Goal: Information Seeking & Learning: Learn about a topic

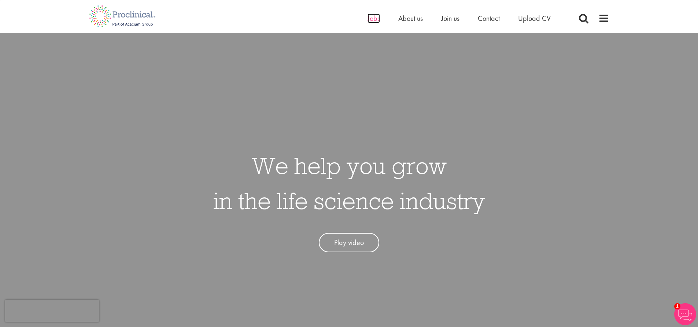
click at [371, 21] on span "Jobs" at bounding box center [374, 19] width 12 height 10
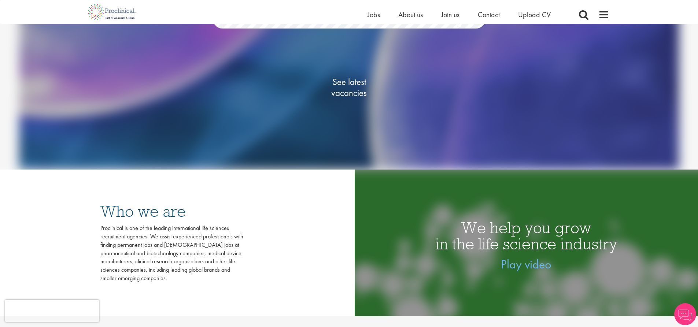
scroll to position [147, 0]
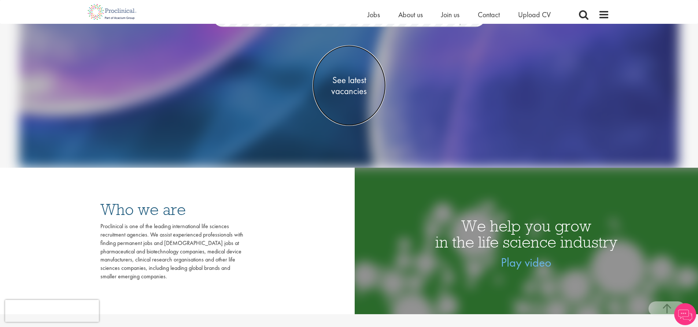
click at [351, 81] on span "See latest vacancies" at bounding box center [349, 86] width 73 height 22
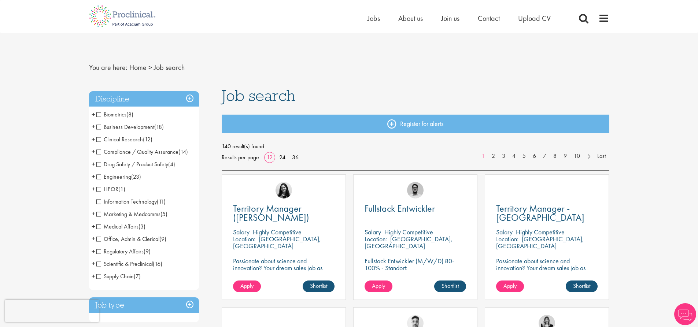
click at [98, 225] on span "Medical Affairs" at bounding box center [117, 227] width 42 height 8
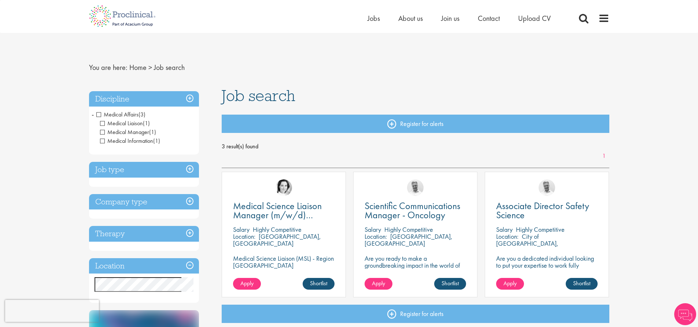
click at [103, 140] on span "Medical Information" at bounding box center [126, 141] width 53 height 8
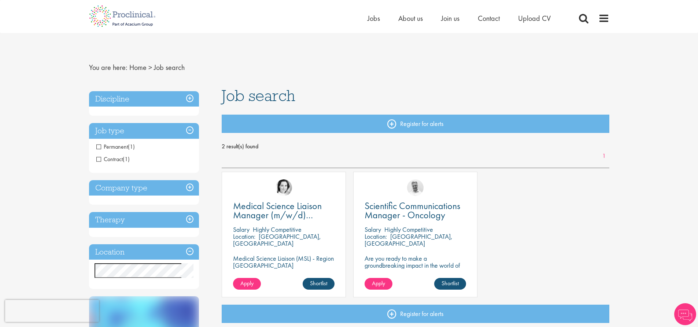
click at [189, 97] on h3 "Discipline" at bounding box center [144, 99] width 110 height 16
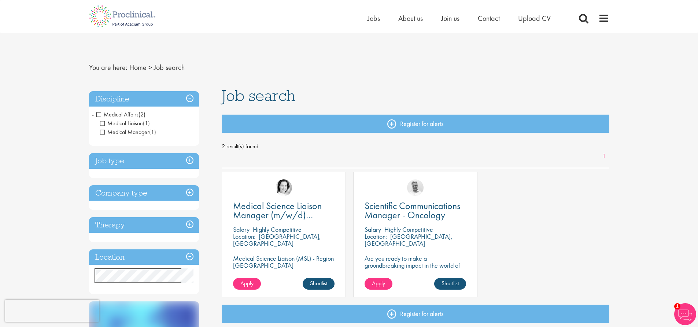
click at [100, 114] on span "Medical Affairs" at bounding box center [117, 115] width 42 height 8
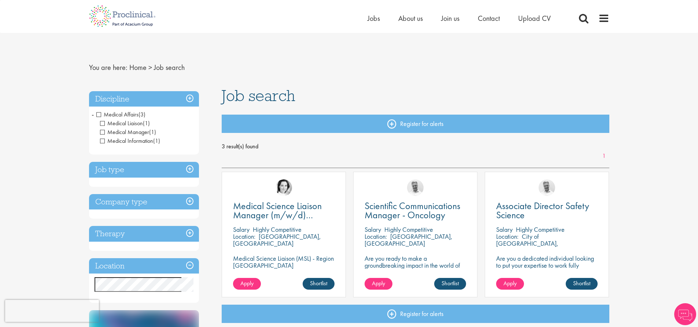
click at [192, 97] on h3 "Discipline" at bounding box center [144, 99] width 110 height 16
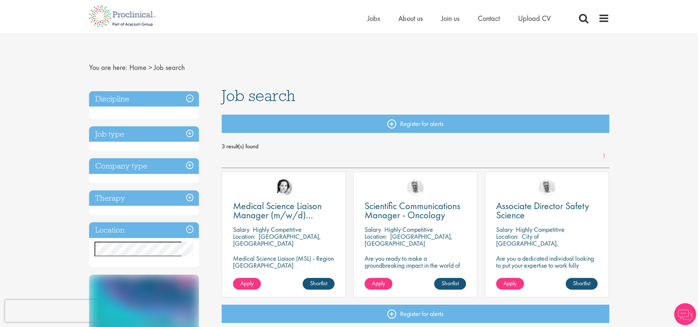
click at [192, 97] on h3 "Discipline" at bounding box center [144, 99] width 110 height 16
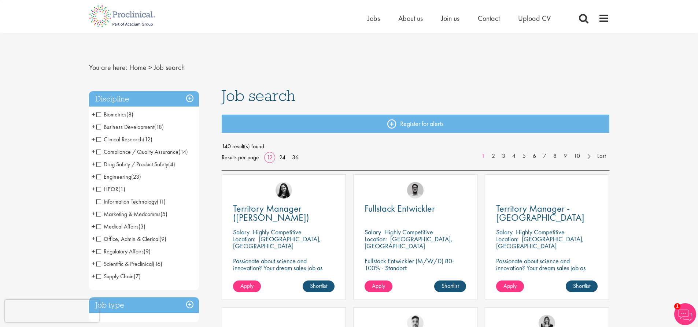
click at [93, 249] on span "+" at bounding box center [94, 251] width 4 height 11
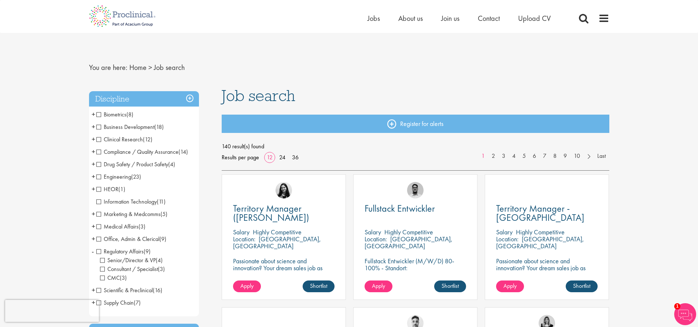
click at [93, 139] on span "+" at bounding box center [94, 139] width 4 height 11
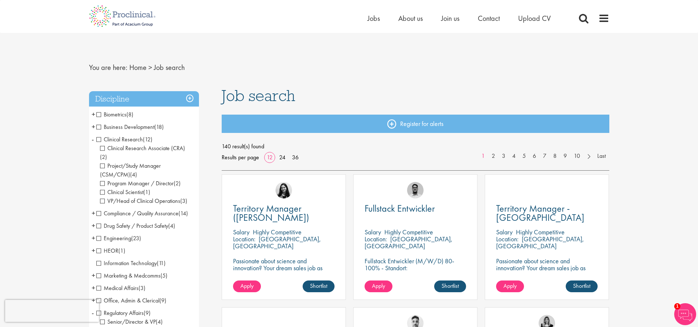
click at [105, 149] on span "Clinical Research Associate (CRA)" at bounding box center [142, 148] width 85 height 8
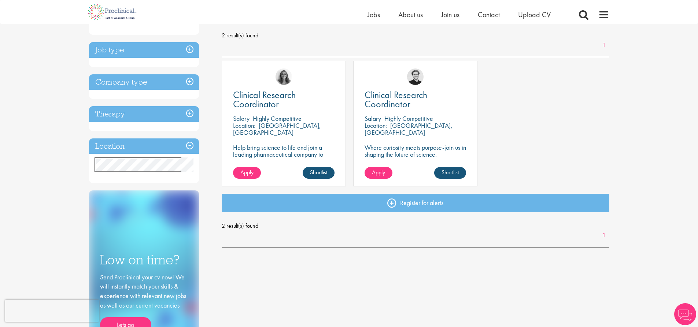
scroll to position [110, 0]
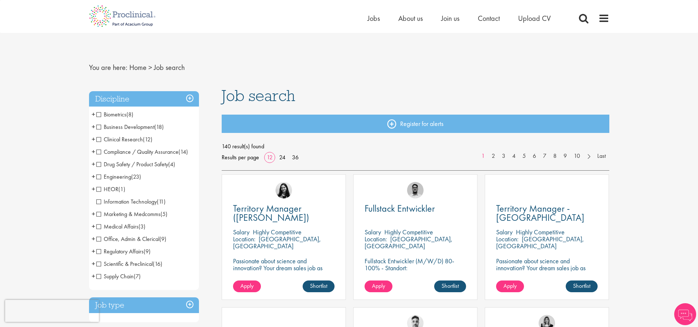
click at [92, 252] on span "+" at bounding box center [94, 251] width 4 height 11
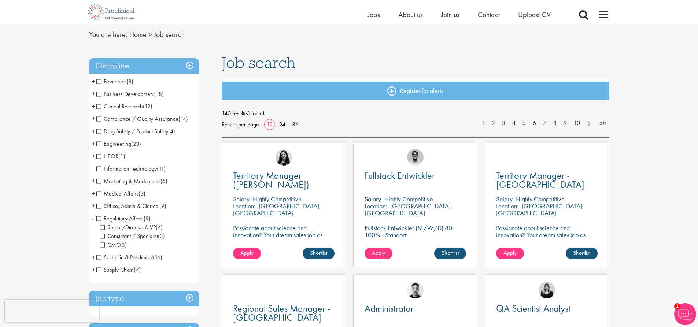
scroll to position [37, 0]
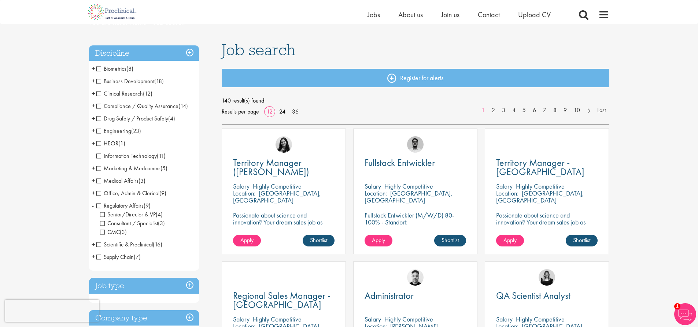
click at [104, 231] on span "CMC" at bounding box center [110, 232] width 20 height 8
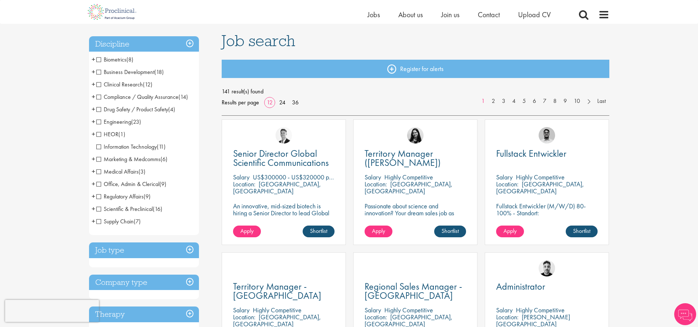
scroll to position [37, 0]
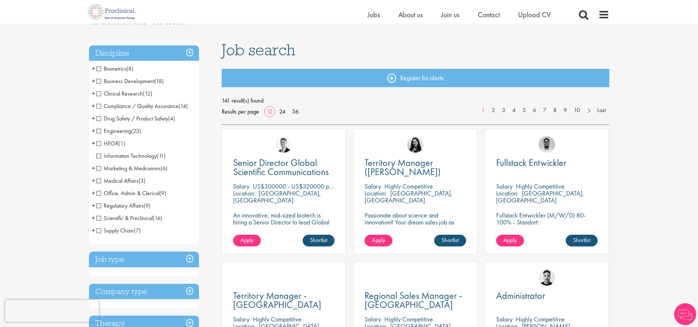
click at [184, 258] on h3 "Job type" at bounding box center [144, 260] width 110 height 16
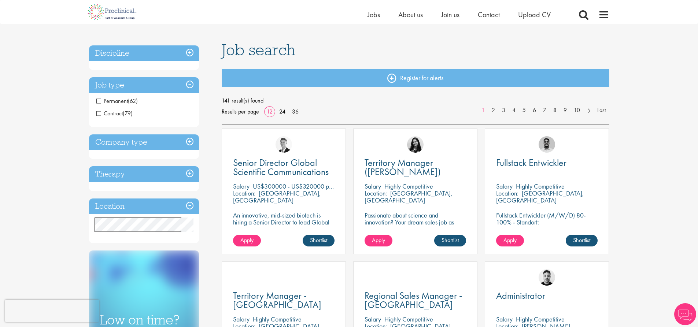
click at [189, 86] on h3 "Job type" at bounding box center [144, 85] width 110 height 16
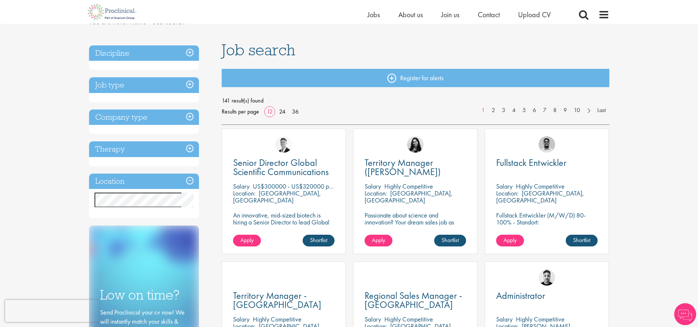
click at [193, 181] on h3 "Location" at bounding box center [144, 182] width 110 height 16
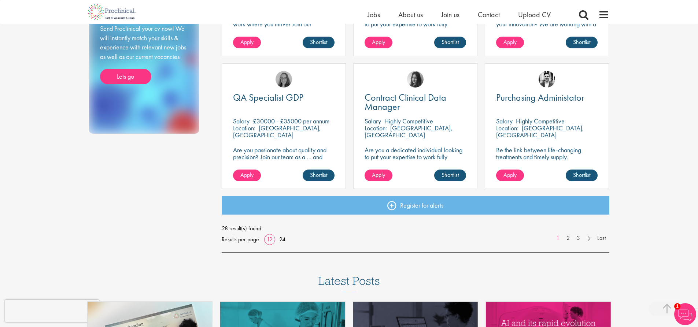
scroll to position [513, 0]
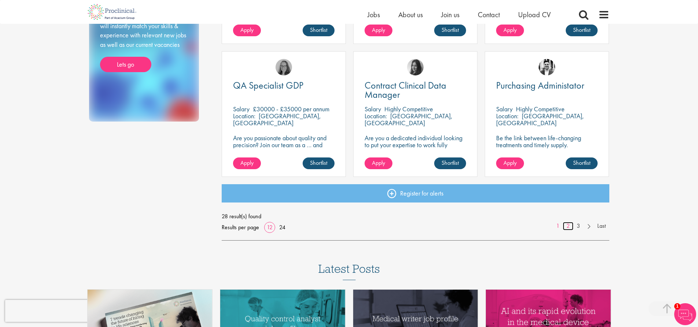
click at [568, 226] on link "2" at bounding box center [568, 226] width 11 height 8
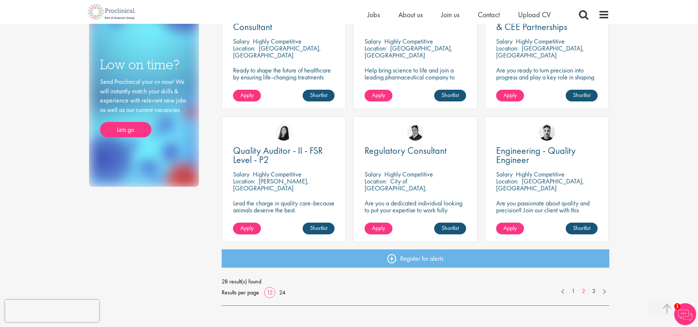
scroll to position [476, 0]
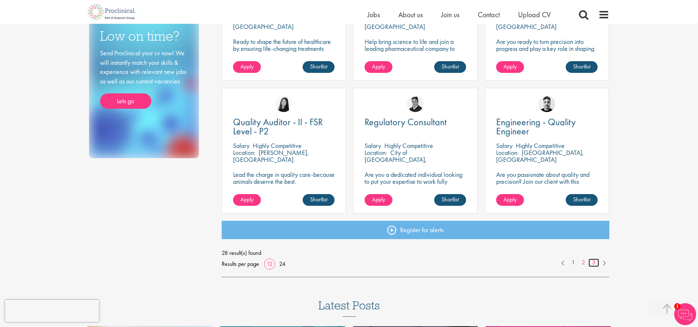
click at [591, 263] on link "3" at bounding box center [593, 263] width 11 height 8
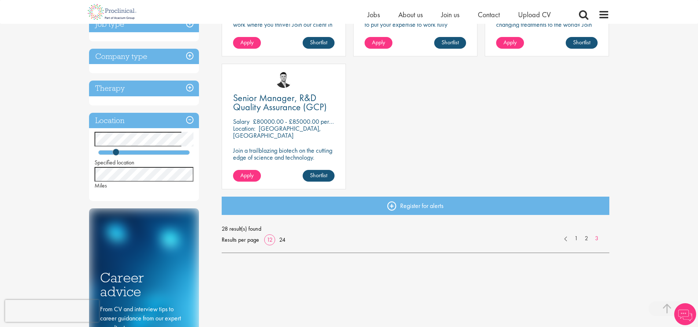
scroll to position [256, 0]
